Goal: Information Seeking & Learning: Learn about a topic

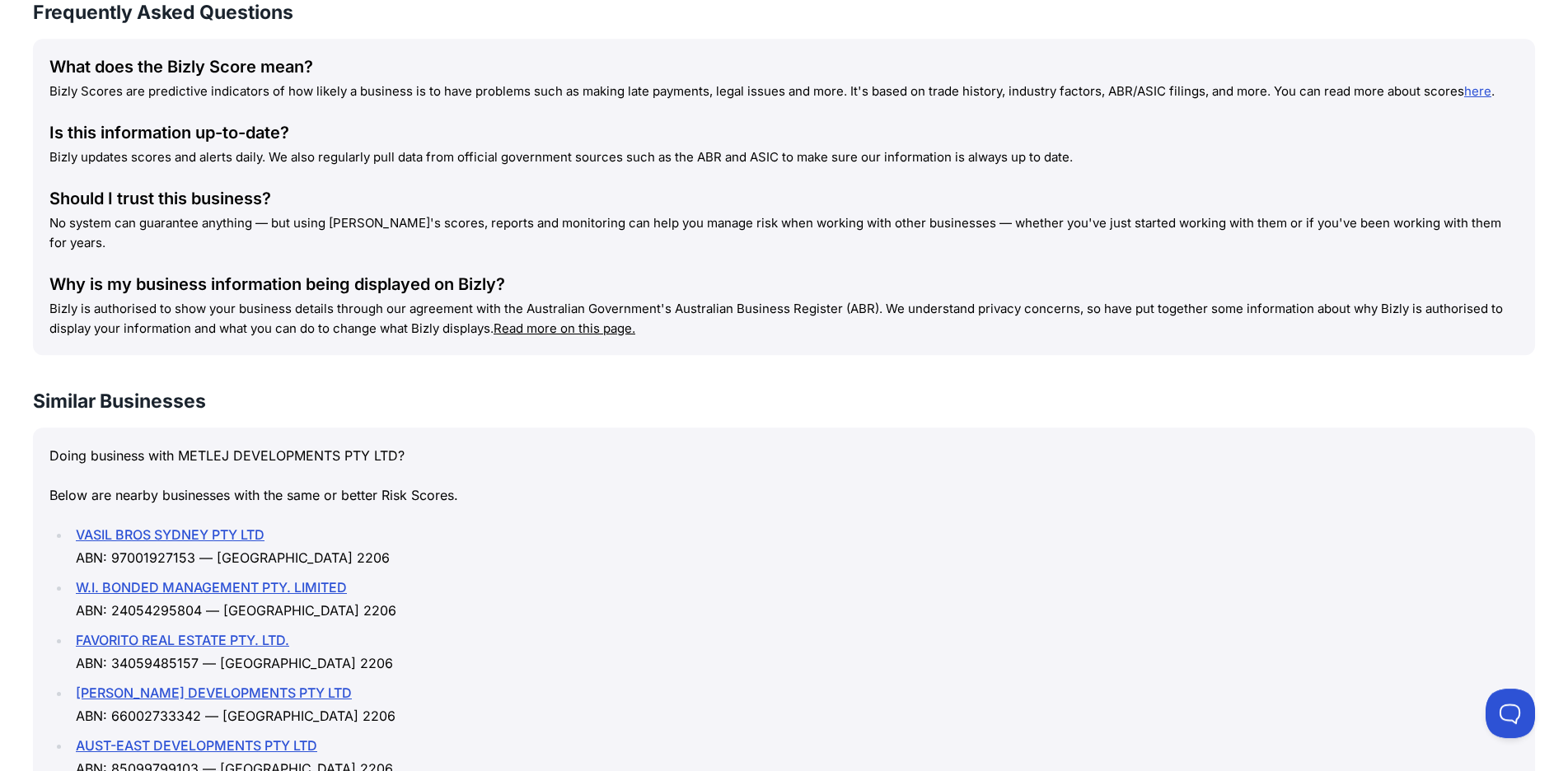
scroll to position [1764, 0]
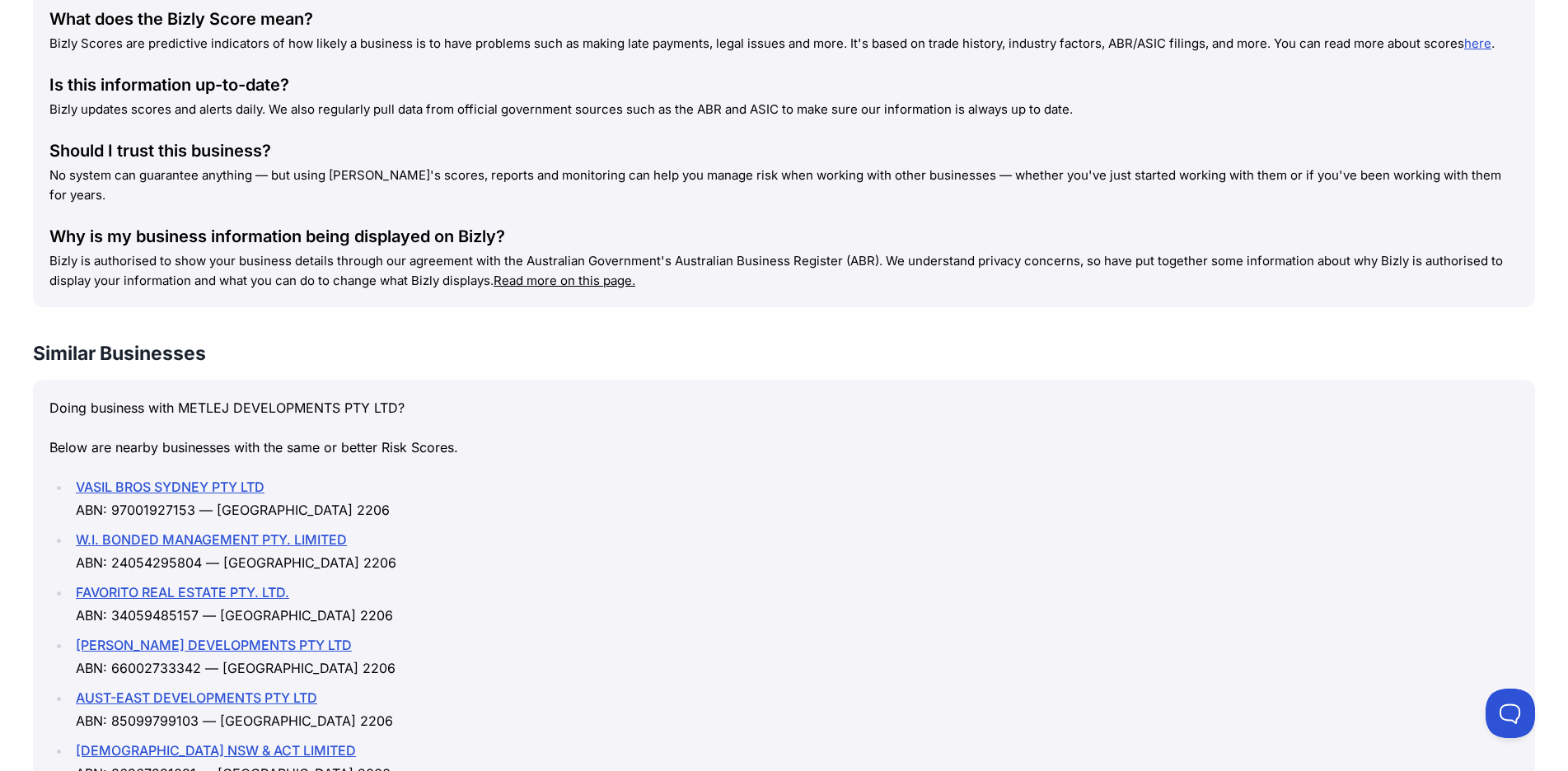
click at [248, 742] on link "[DEMOGRAPHIC_DATA] NSW & ACT LIMITED" at bounding box center [216, 750] width 280 height 17
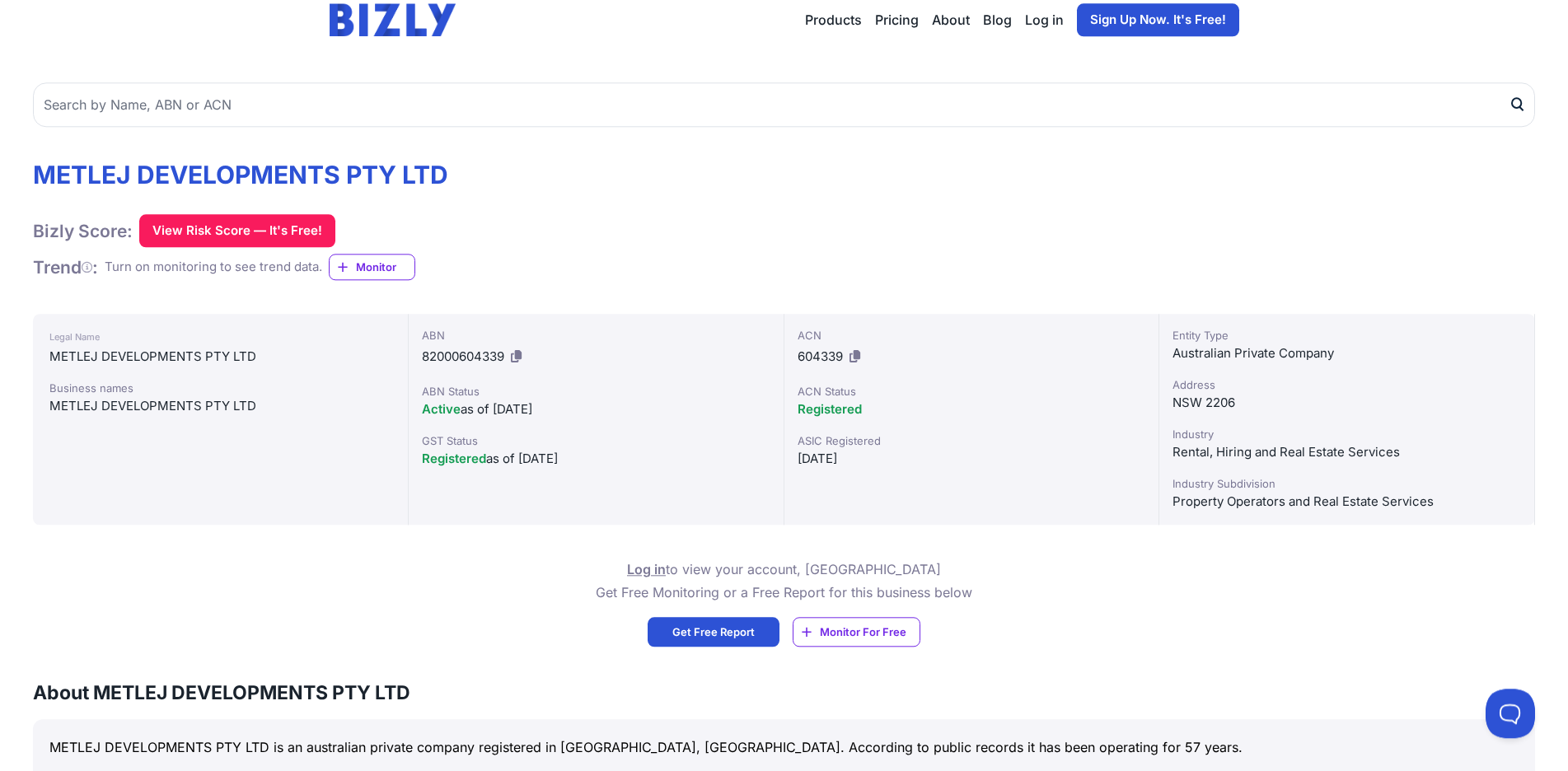
scroll to position [84, 0]
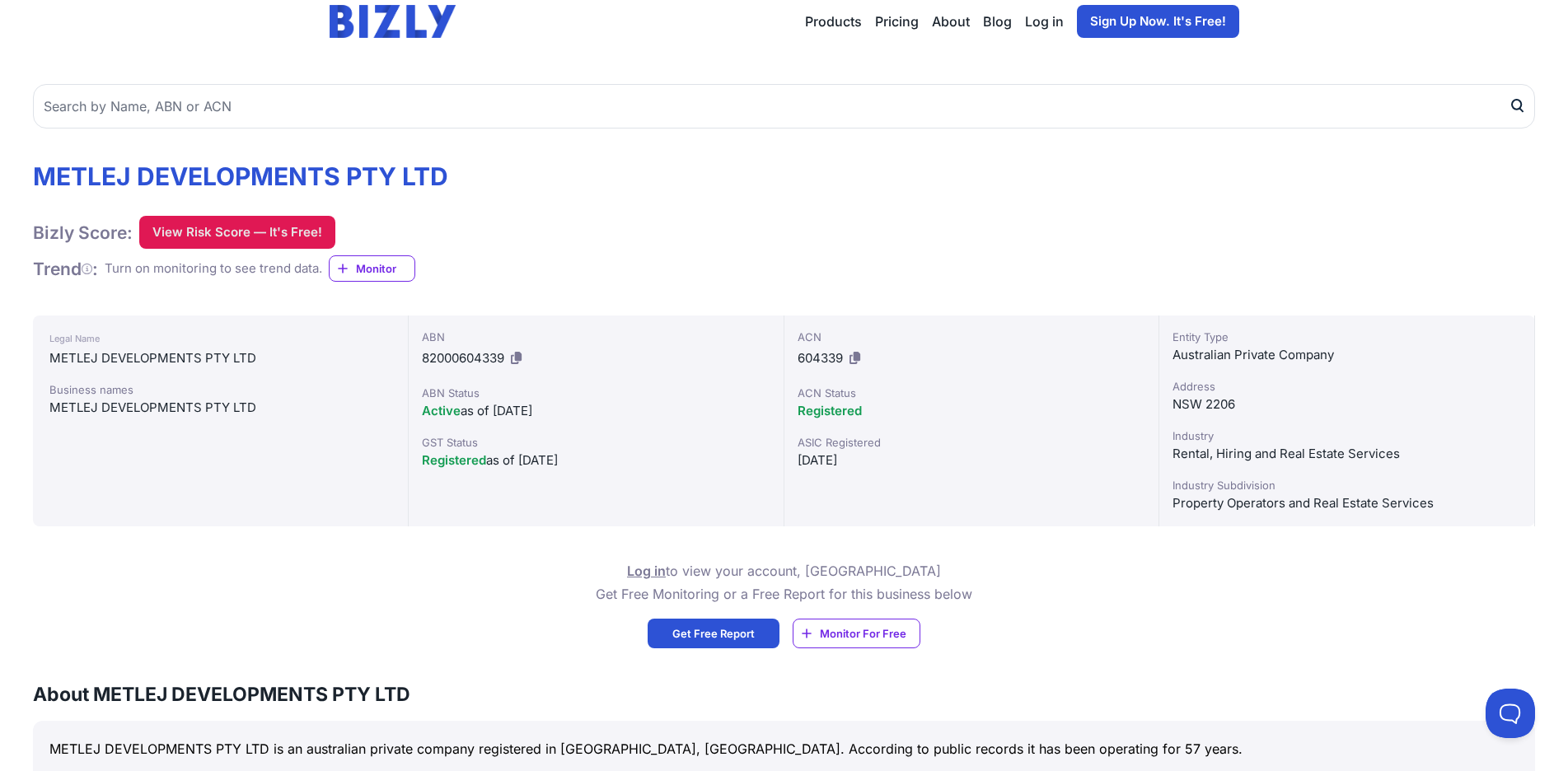
click at [240, 229] on button "View Risk Score — It's Free!" at bounding box center [237, 232] width 196 height 33
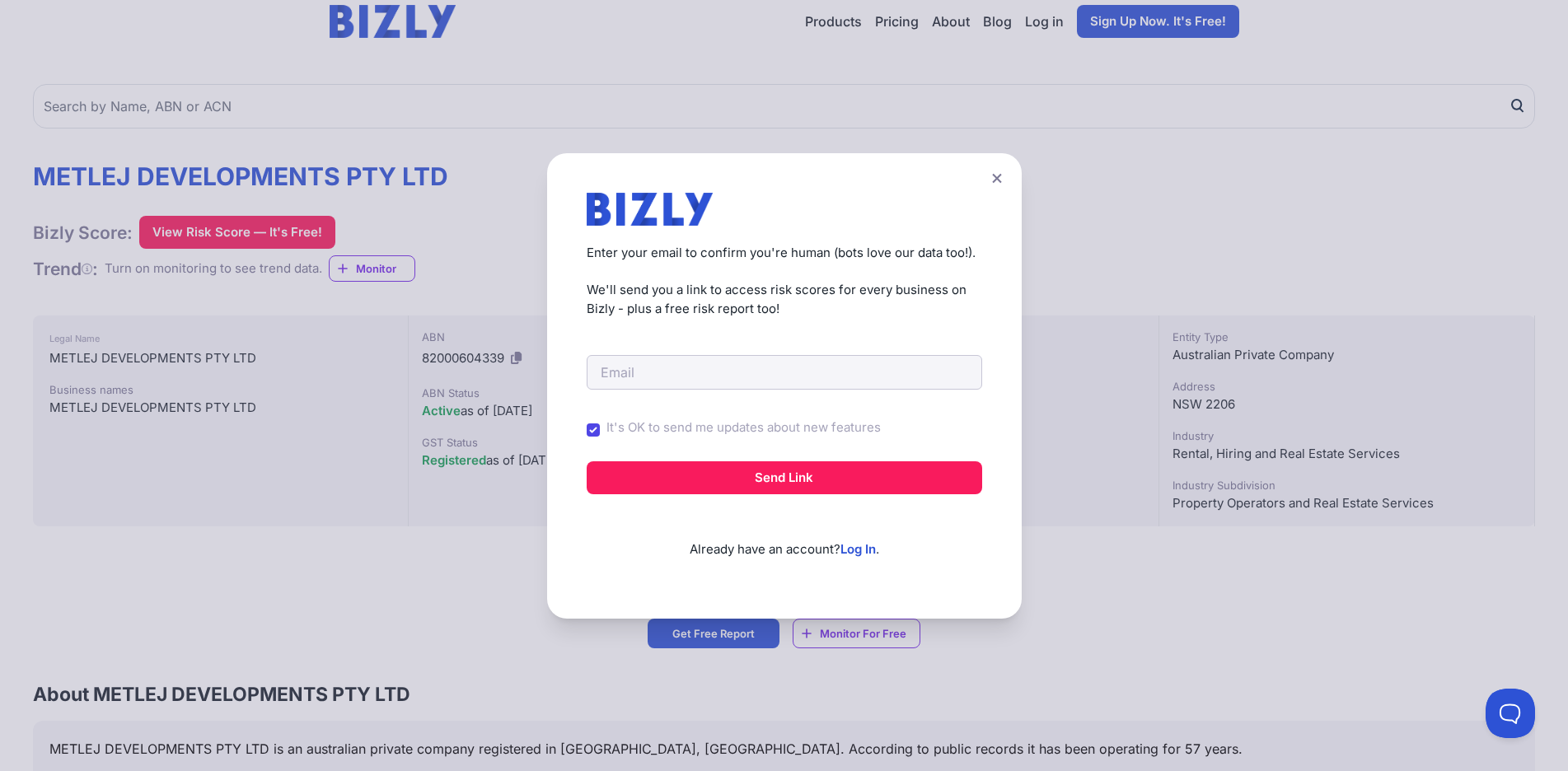
click at [549, 348] on div "Create a Free Account to View Risk Scores Get instant access to risk scores for…" at bounding box center [784, 386] width 1568 height 771
